Goal: Task Accomplishment & Management: Manage account settings

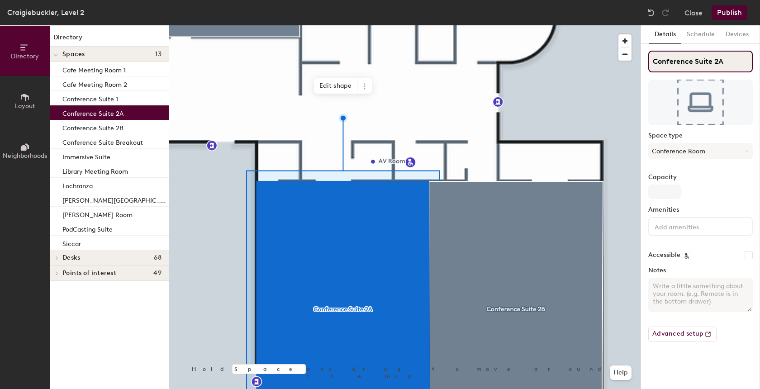
click at [715, 61] on input "Conference Suite 2A" at bounding box center [700, 62] width 105 height 22
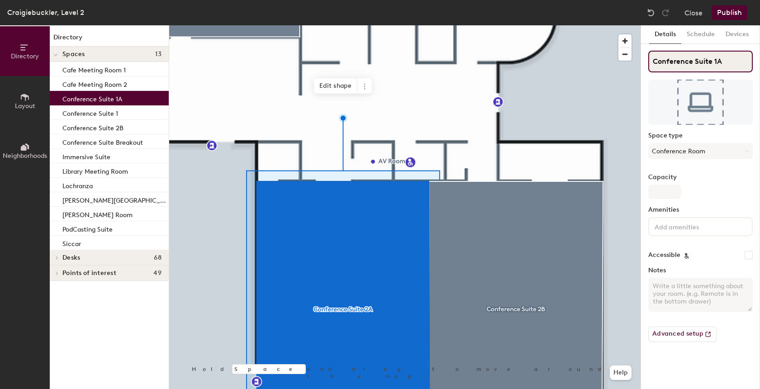
type input "Conference Suite 1A"
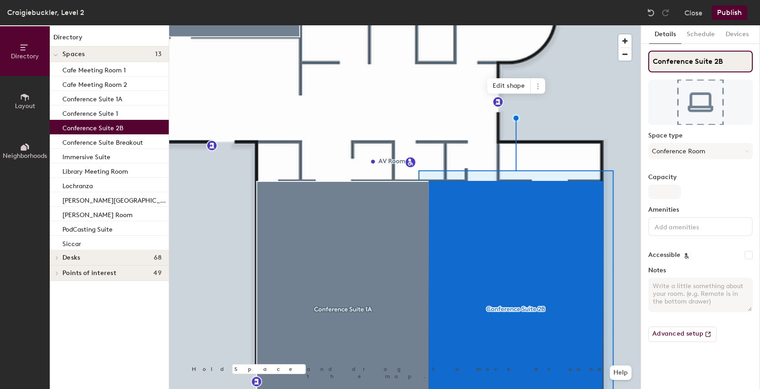
click at [714, 59] on input "Conference Suite 2B" at bounding box center [700, 62] width 105 height 22
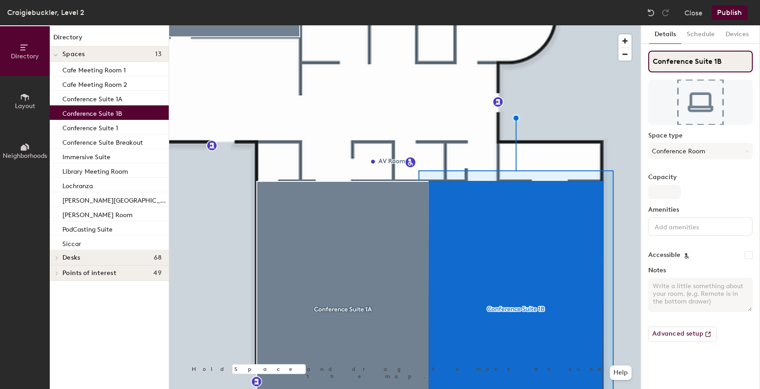
type input "Conference Suite 1B"
click at [438, 25] on div at bounding box center [404, 25] width 471 height 0
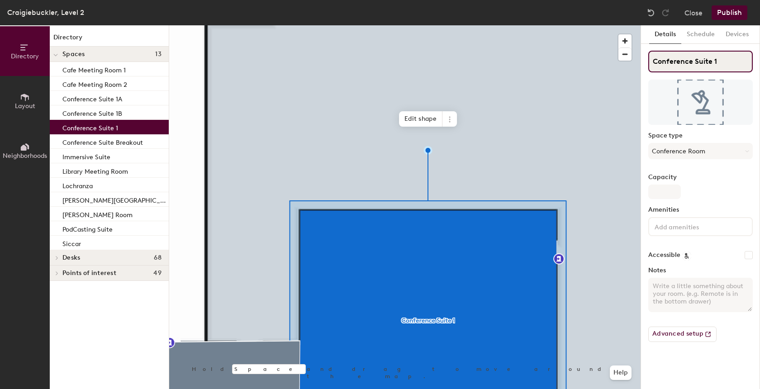
click at [722, 64] on input "Conference Suite 1" at bounding box center [700, 62] width 105 height 22
type input "Conference Suite 2"
click at [723, 10] on button "Publish" at bounding box center [730, 12] width 36 height 14
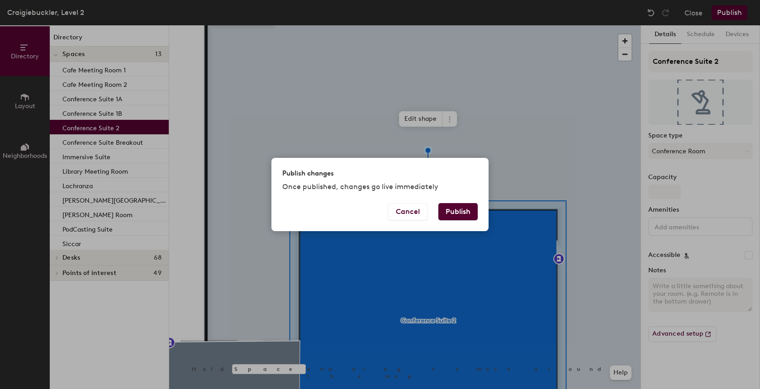
click at [449, 213] on button "Publish" at bounding box center [457, 211] width 39 height 17
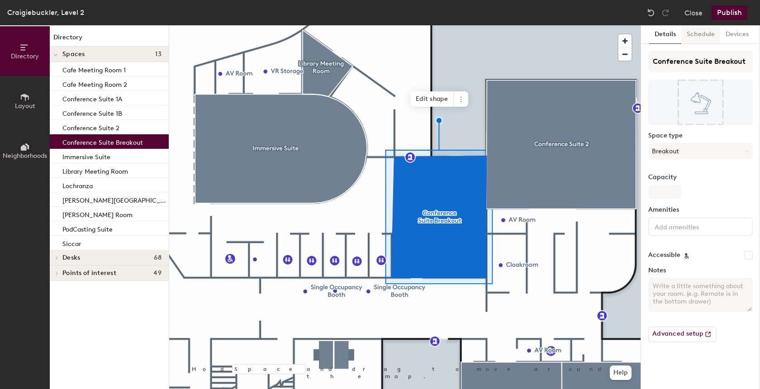
click at [703, 38] on button "Schedule" at bounding box center [700, 34] width 39 height 19
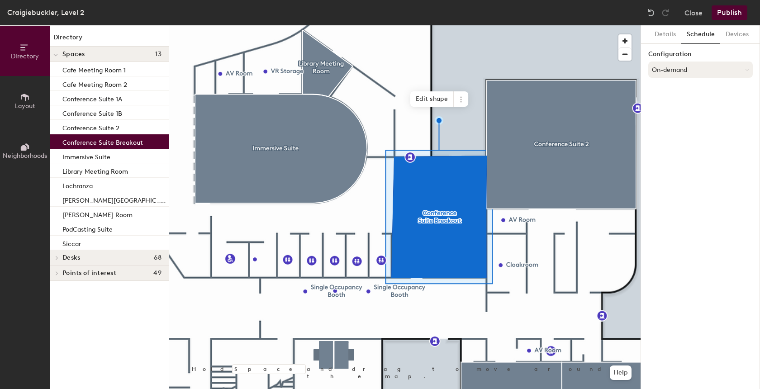
click at [684, 68] on button "On-demand" at bounding box center [700, 70] width 105 height 16
click at [678, 104] on div "Scheduled" at bounding box center [701, 106] width 104 height 14
click at [670, 87] on button "Select account" at bounding box center [700, 89] width 105 height 16
click at [682, 124] on div "Microsoft 365" at bounding box center [701, 126] width 104 height 14
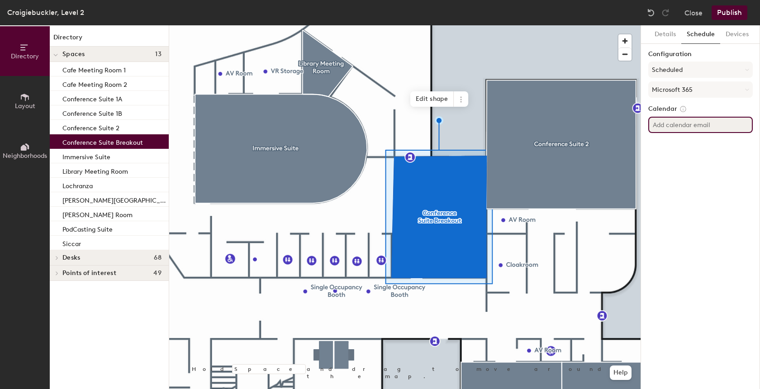
click at [677, 125] on input at bounding box center [700, 125] width 105 height 16
paste input "Aberdeen.ConferenceSuiteBreakOut"
type input "Aberdeen.ConferenceSuiteBreakOut@hutton.ac.uk"
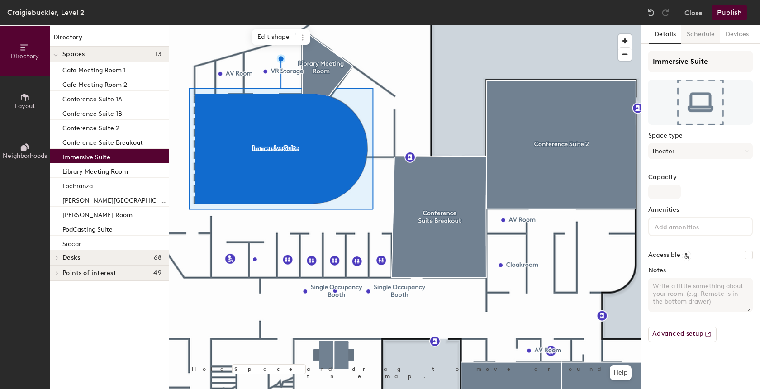
click at [700, 31] on button "Schedule" at bounding box center [700, 34] width 39 height 19
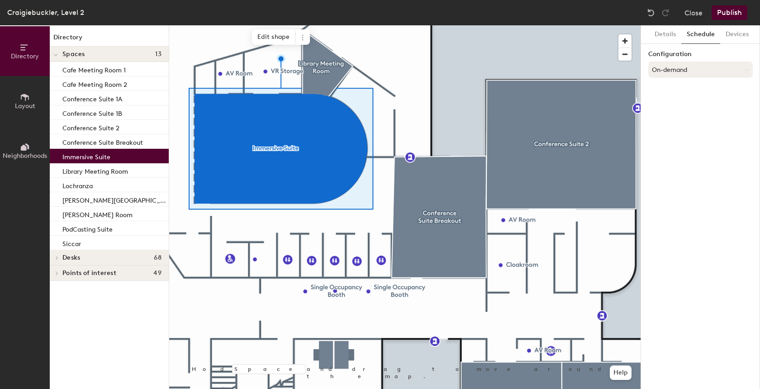
click at [685, 67] on button "On-demand" at bounding box center [700, 70] width 105 height 16
click at [682, 104] on div "Scheduled" at bounding box center [701, 106] width 104 height 14
click at [672, 93] on button "Select account" at bounding box center [700, 89] width 105 height 16
click at [676, 126] on div "Microsoft 365" at bounding box center [701, 126] width 104 height 14
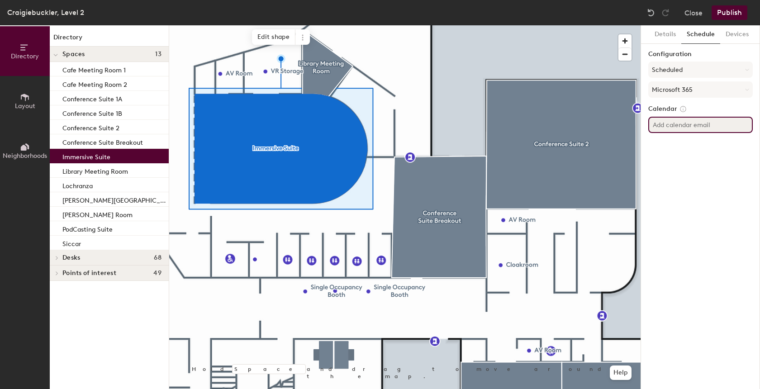
click at [677, 126] on input at bounding box center [700, 125] width 105 height 16
paste input "Aberdeen.ImmersiveSuite"
type input "Aberdeen.ImmersiveSuite@hutton.ac.uk"
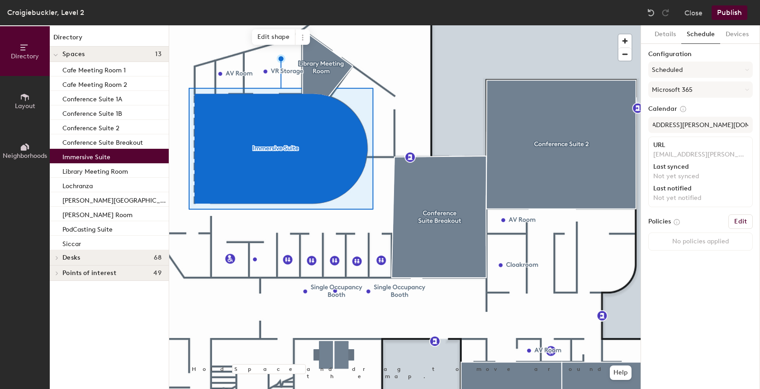
click at [720, 10] on button "Publish" at bounding box center [730, 12] width 36 height 14
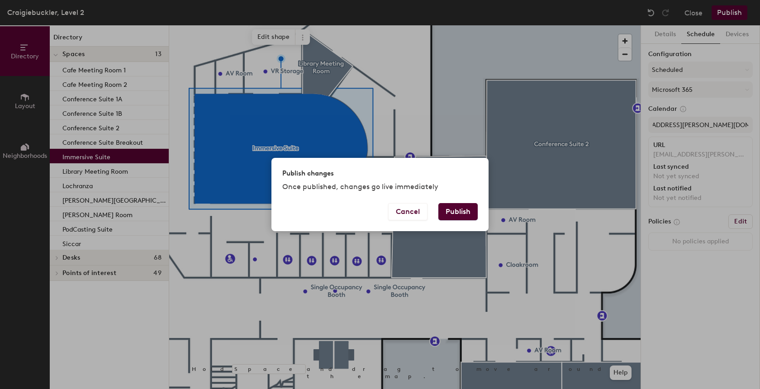
click at [452, 211] on button "Publish" at bounding box center [457, 211] width 39 height 17
